Goal: Find specific page/section: Find specific page/section

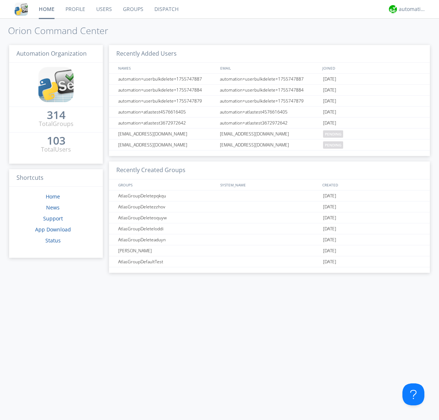
click at [166, 9] on link "Dispatch" at bounding box center [166, 9] width 35 height 18
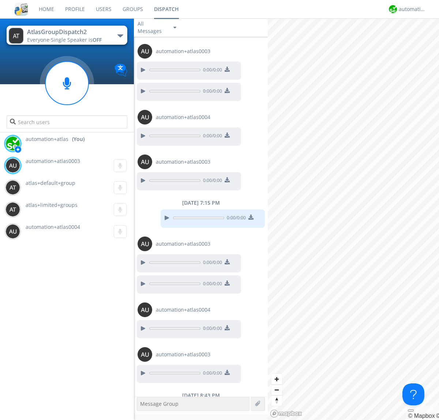
scroll to position [211, 0]
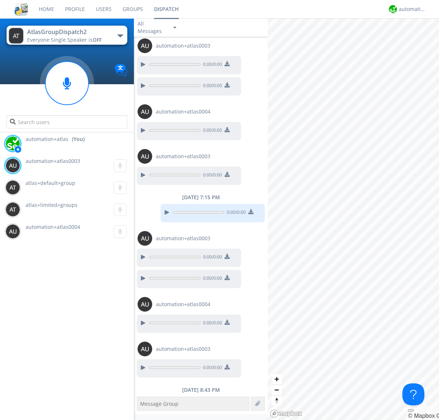
click at [120, 36] on div "button" at bounding box center [121, 35] width 6 height 3
click at [0, 0] on span "AtlasGroupDispatch" at bounding box center [0, 0] width 0 height 0
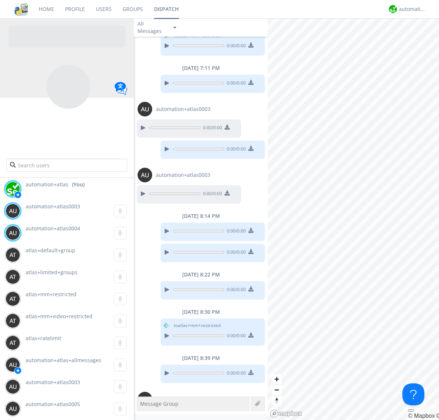
scroll to position [371, 0]
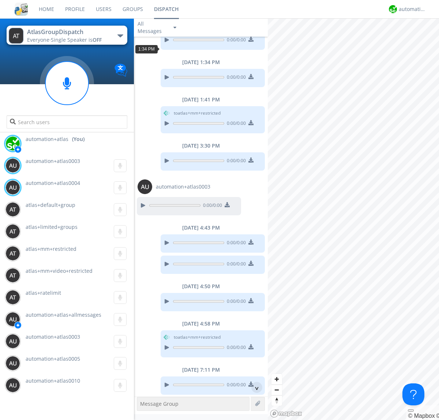
scroll to position [168, 0]
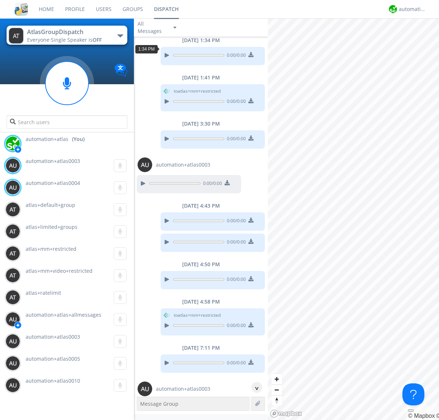
click at [254, 387] on div "^" at bounding box center [257, 387] width 11 height 11
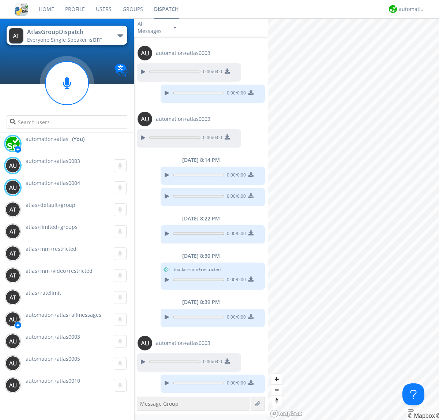
scroll to position [519, 0]
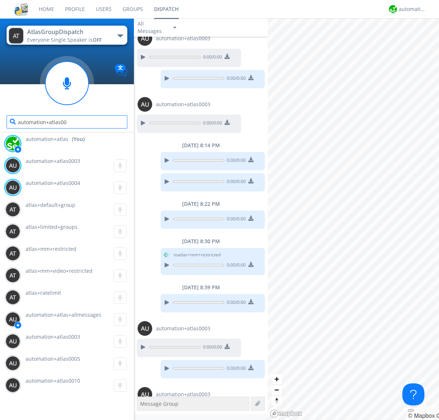
type input "automation+atlas0004"
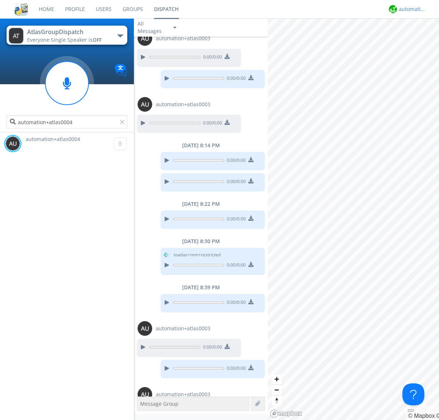
click at [411, 9] on div "automation+atlas" at bounding box center [412, 8] width 27 height 7
